Goal: Navigation & Orientation: Find specific page/section

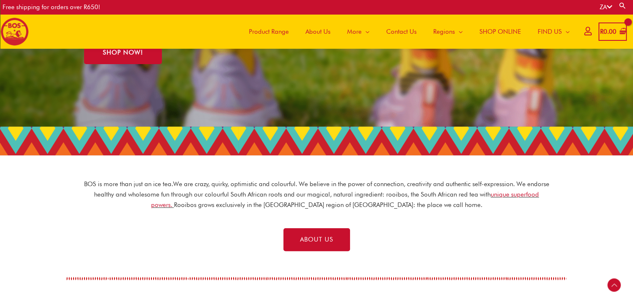
scroll to position [1800, 0]
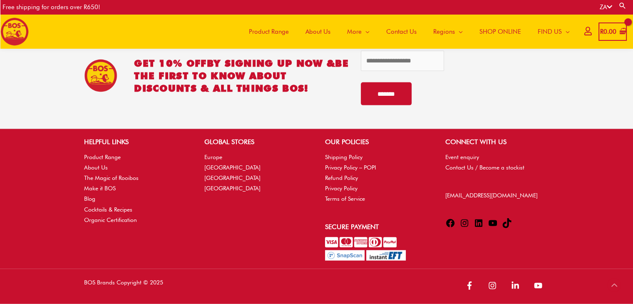
drag, startPoint x: 568, startPoint y: 20, endPoint x: 436, endPoint y: 275, distance: 287.6
click at [458, 166] on link "Contact Us / Become a stockist" at bounding box center [484, 167] width 79 height 7
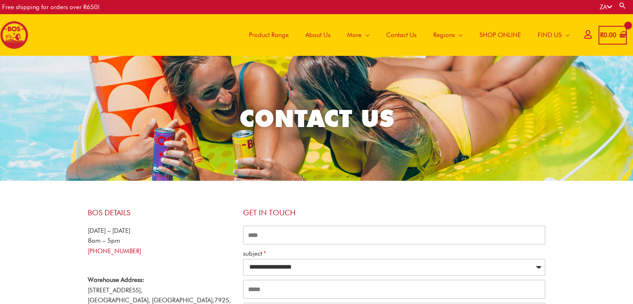
drag, startPoint x: 214, startPoint y: 205, endPoint x: 280, endPoint y: 79, distance: 143.0
click at [323, 32] on span "About Us" at bounding box center [317, 34] width 25 height 25
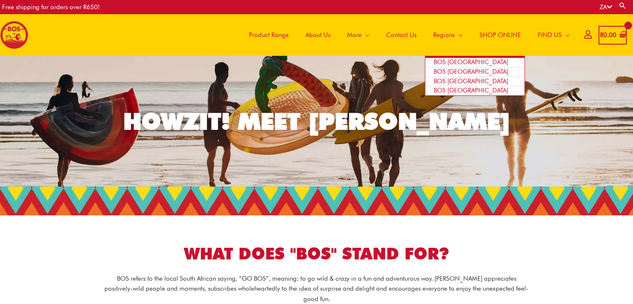
click at [477, 62] on link "BOS [GEOGRAPHIC_DATA]" at bounding box center [474, 63] width 99 height 10
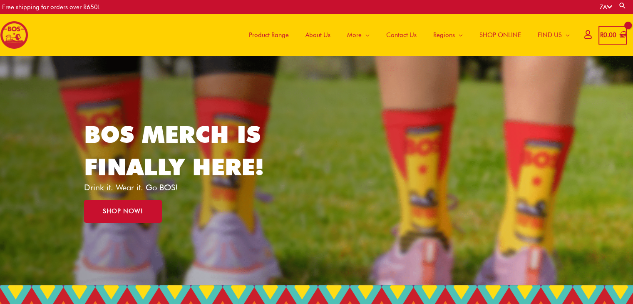
drag, startPoint x: 537, startPoint y: 102, endPoint x: 309, endPoint y: -34, distance: 265.2
click at [329, 36] on link "About Us" at bounding box center [318, 35] width 42 height 42
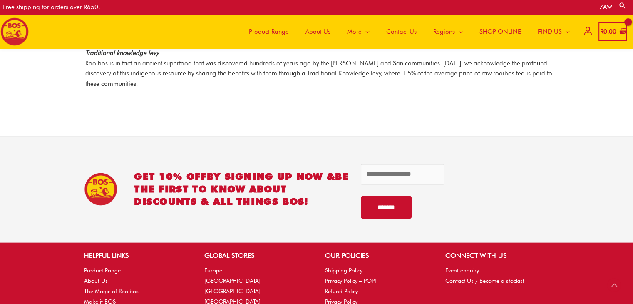
scroll to position [1108, 0]
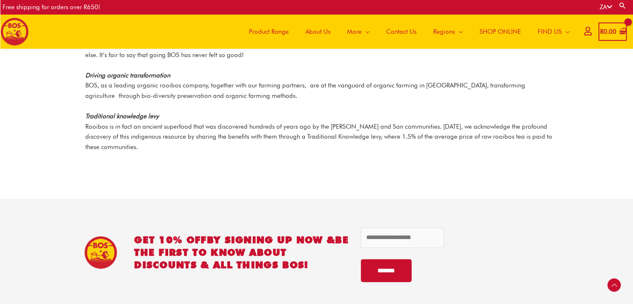
click at [351, 130] on p "Traditional knowledge levy Rooibos is in fact an ancient superfood that was dis…" at bounding box center [318, 131] width 467 height 41
click at [490, 142] on div "Rainforest alliance certified The rooibos in our rooibos tea has been granted t…" at bounding box center [318, 58] width 467 height 242
